Goal: Information Seeking & Learning: Check status

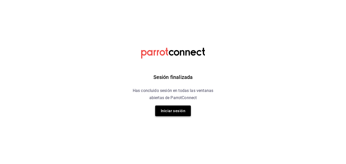
click at [166, 107] on button "Iniciar sesión" at bounding box center [173, 110] width 36 height 11
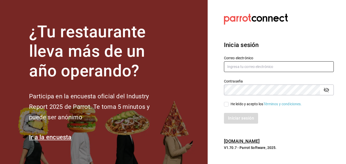
type input "christianjosegm17@gmail.com"
click at [229, 104] on input "He leído y acepto los Términos y condiciones." at bounding box center [226, 104] width 5 height 5
checkbox input "true"
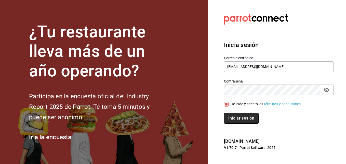
click at [234, 115] on button "Iniciar sesión" at bounding box center [241, 118] width 35 height 11
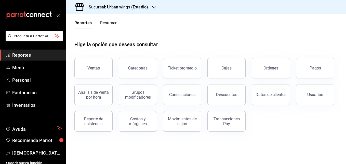
click at [157, 9] on div "Sucursal: Urban wings (Estadio)" at bounding box center [114, 7] width 88 height 14
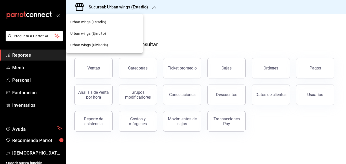
click at [111, 44] on div "Urban Wings (Divisoria)" at bounding box center [104, 44] width 68 height 5
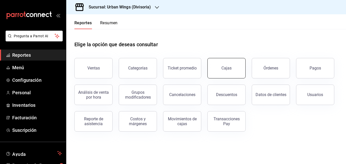
click at [226, 71] on link "Cajas" at bounding box center [227, 68] width 38 height 20
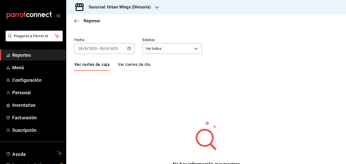
scroll to position [19, 0]
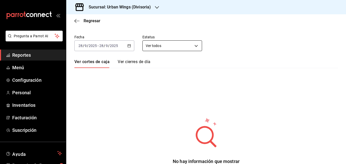
click at [166, 47] on body "Pregunta a Parrot AI Reportes Menú Configuración Personal Inventarios Facturaci…" at bounding box center [173, 82] width 346 height 164
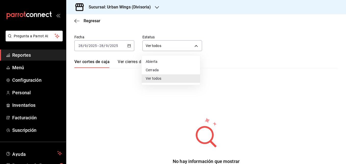
click at [150, 69] on li "Cerrada" at bounding box center [171, 70] width 58 height 8
type input "CLOSED"
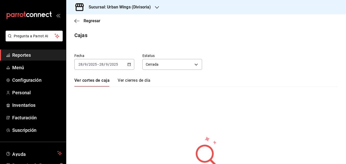
click at [130, 65] on icon "button" at bounding box center [130, 64] width 4 height 4
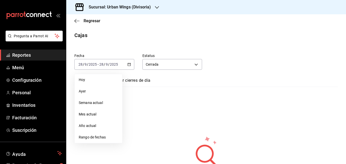
click at [98, 90] on span "Ayer" at bounding box center [99, 91] width 40 height 5
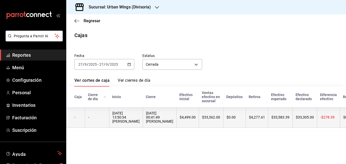
click at [246, 117] on th "$4,277.61" at bounding box center [257, 117] width 22 height 21
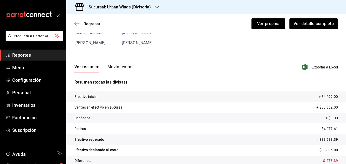
scroll to position [37, 0]
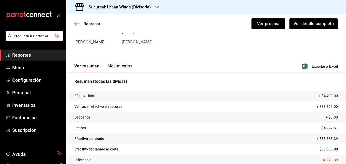
click at [122, 66] on button "Movimientos" at bounding box center [120, 68] width 25 height 9
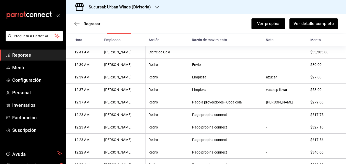
scroll to position [76, 0]
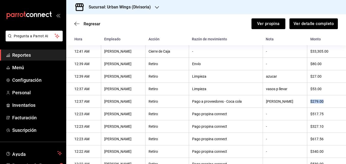
drag, startPoint x: 319, startPoint y: 102, endPoint x: 304, endPoint y: 101, distance: 15.1
click at [308, 101] on th "$279.00" at bounding box center [327, 101] width 39 height 12
drag, startPoint x: 304, startPoint y: 101, endPoint x: 321, endPoint y: 99, distance: 17.4
click at [321, 99] on th "$279.00" at bounding box center [327, 101] width 39 height 12
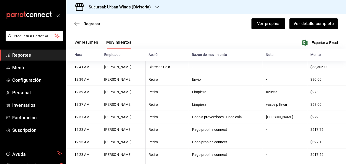
scroll to position [61, 0]
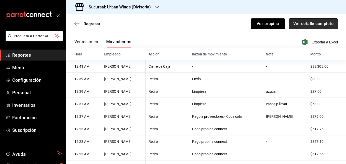
click at [305, 23] on button "Ver detalle completo" at bounding box center [313, 23] width 49 height 11
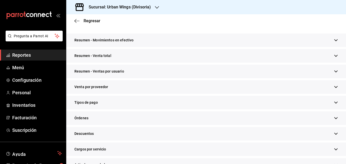
scroll to position [70, 0]
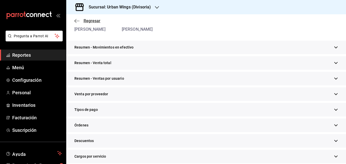
click at [75, 21] on icon "button" at bounding box center [76, 21] width 5 height 5
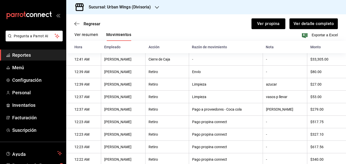
scroll to position [66, 0]
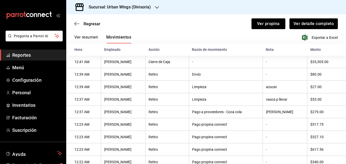
click at [83, 36] on button "Ver resumen" at bounding box center [86, 39] width 24 height 9
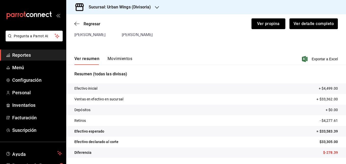
click at [119, 59] on button "Movimientos" at bounding box center [120, 60] width 25 height 9
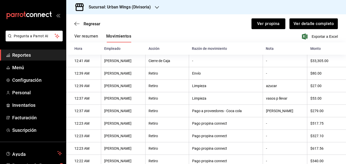
scroll to position [66, 0]
